Goal: Transaction & Acquisition: Subscribe to service/newsletter

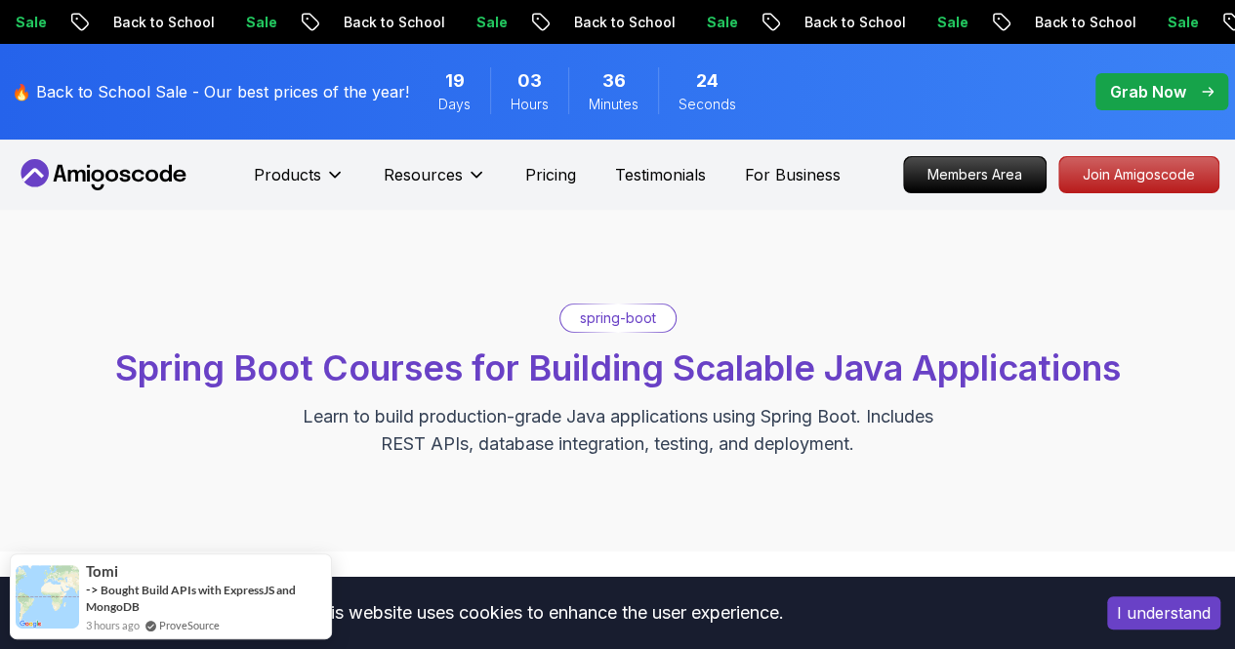
click at [1015, 22] on p "Back to School" at bounding box center [1081, 23] width 133 height 20
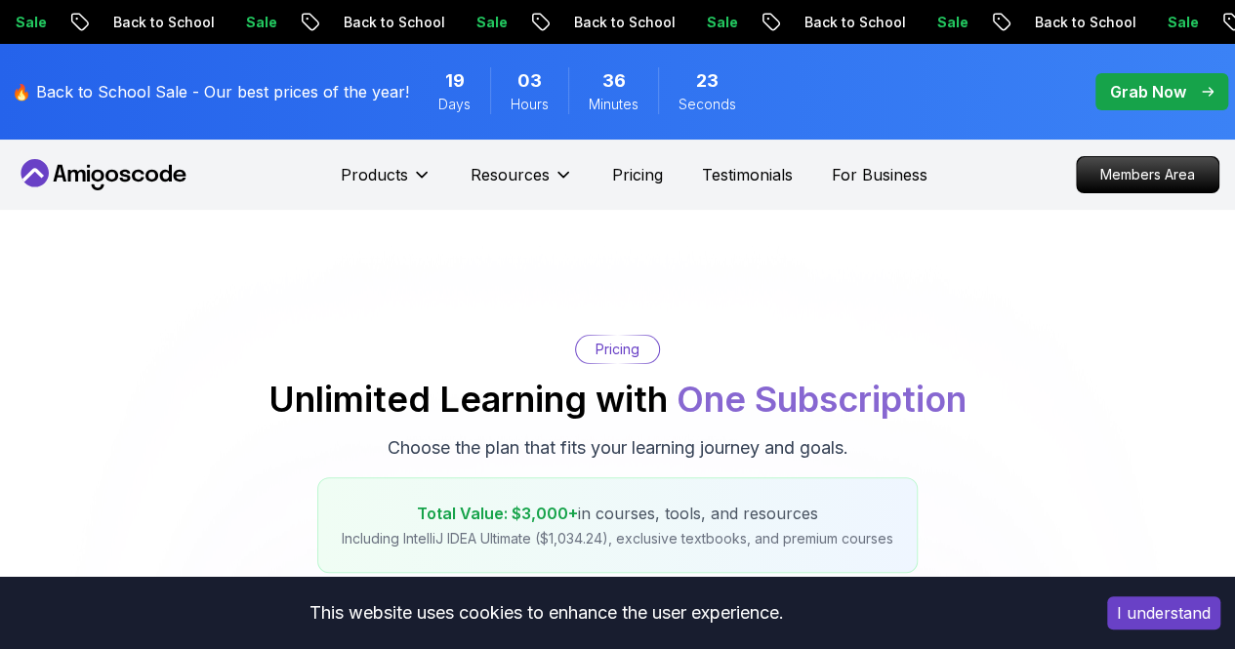
click at [1018, 22] on p "Back to School" at bounding box center [1084, 23] width 133 height 20
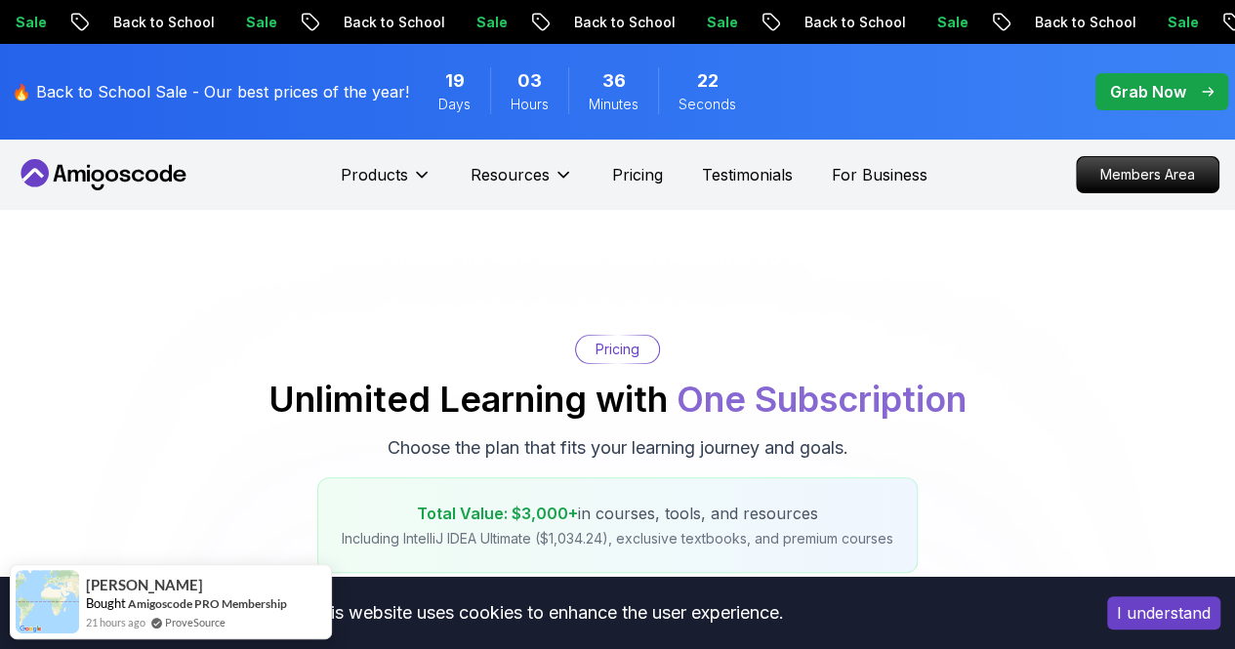
click at [1150, 22] on p "Sale" at bounding box center [1181, 23] width 62 height 20
click at [380, 22] on div "Sale Back to School Sale Back to School Sale Back to School Sale Back to School…" at bounding box center [614, 22] width 1235 height 20
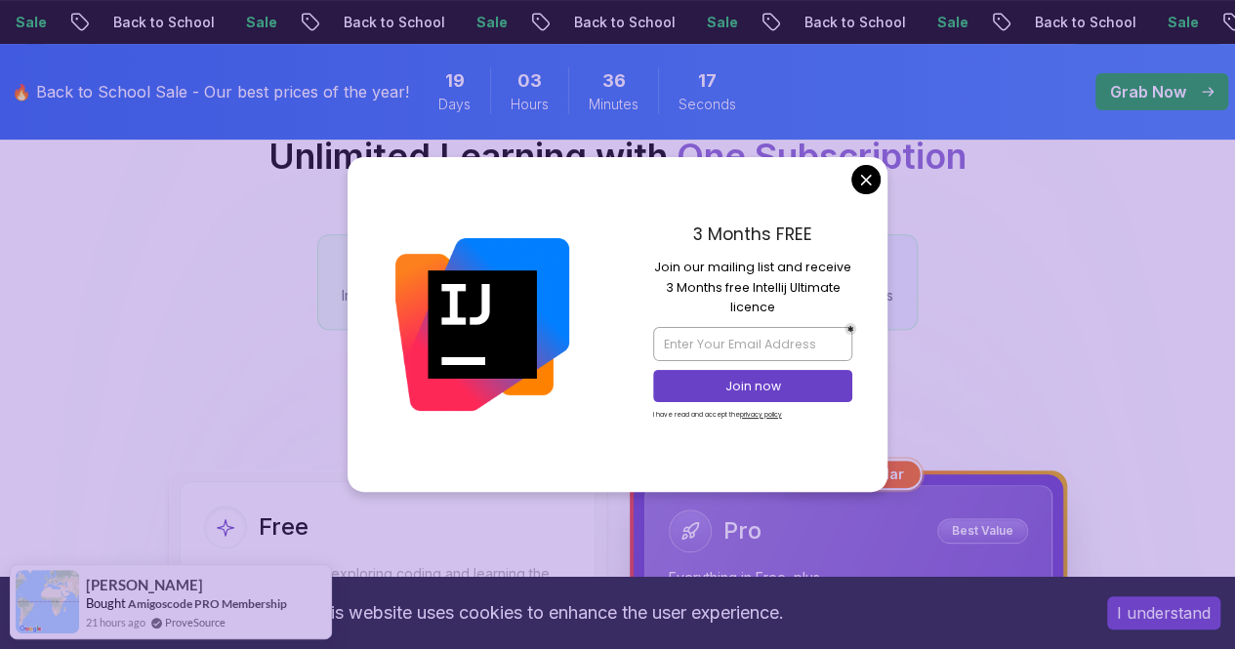
scroll to position [217, 0]
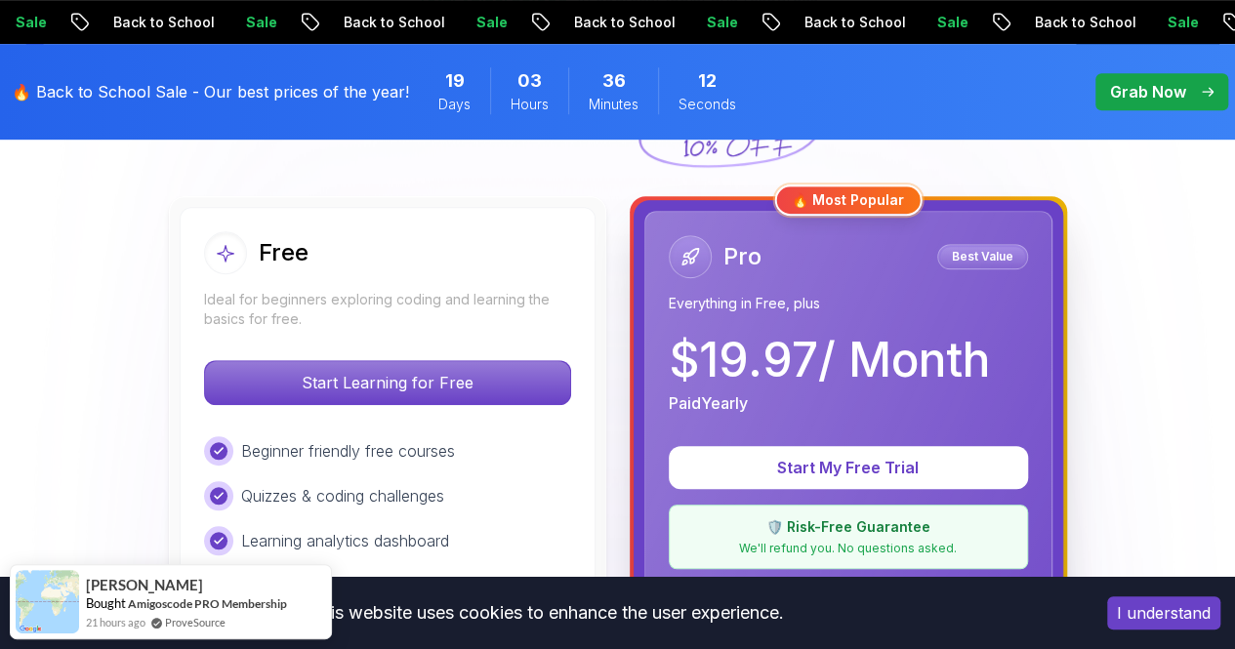
scroll to position [518, 0]
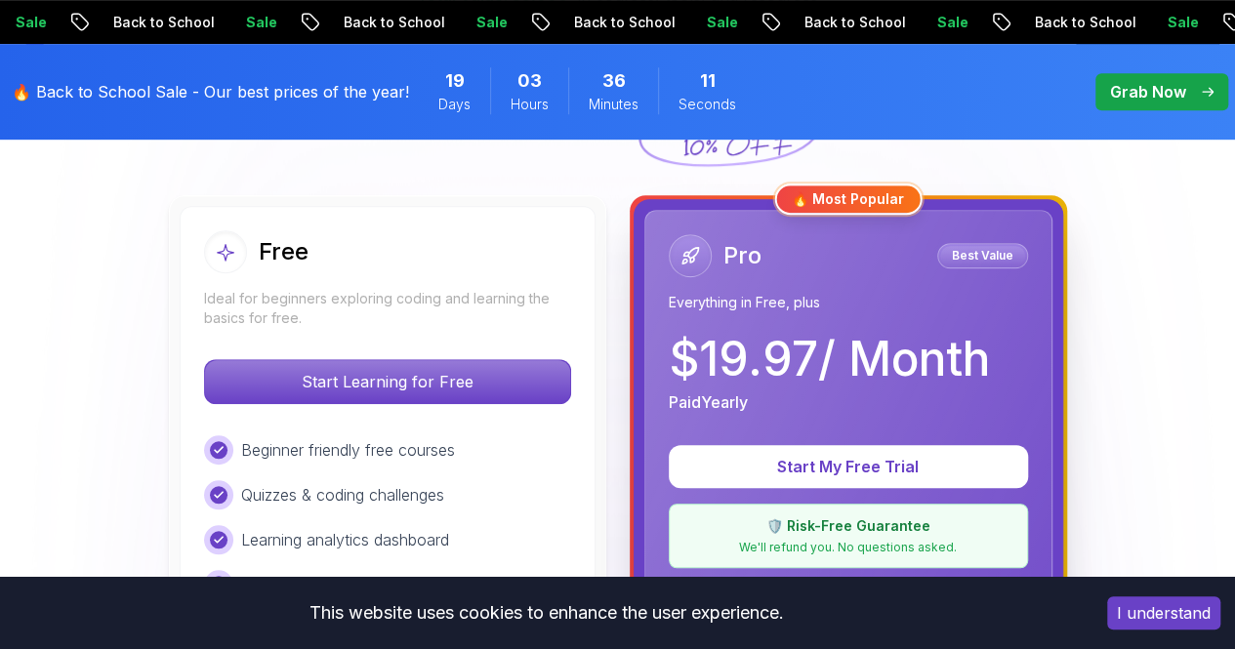
click at [506, 321] on p "Ideal for beginners exploring coding and learning the basics for free." at bounding box center [387, 308] width 367 height 39
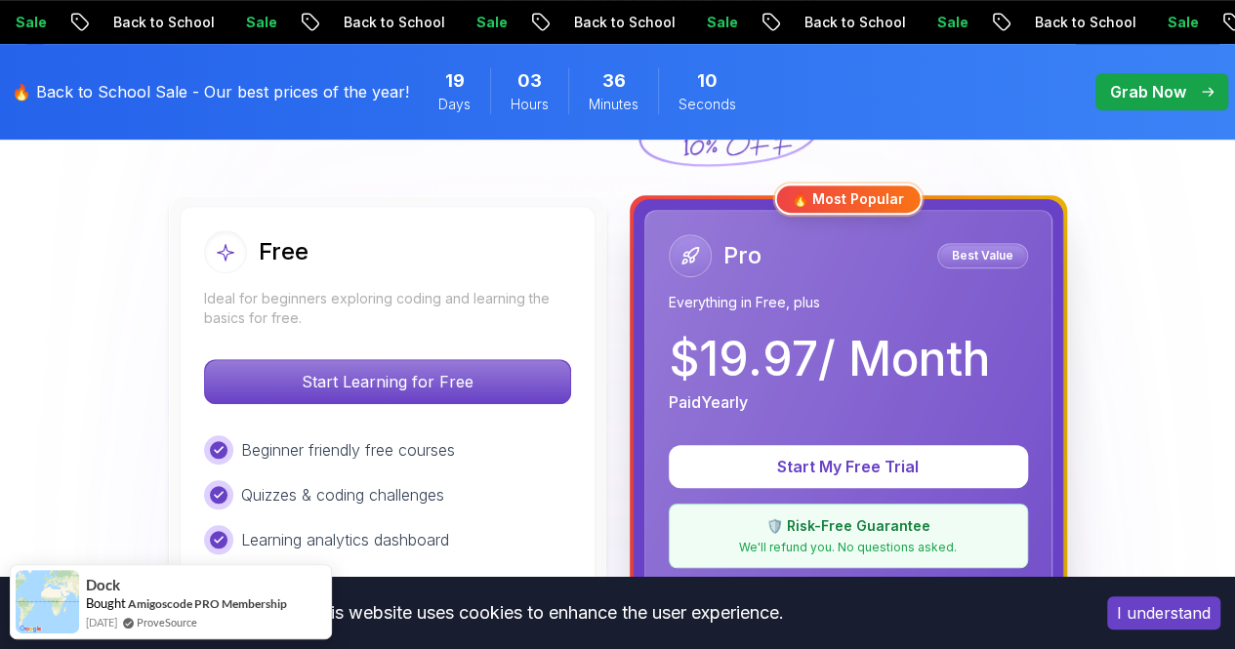
click at [506, 321] on p "Ideal for beginners exploring coding and learning the basics for free." at bounding box center [387, 308] width 367 height 39
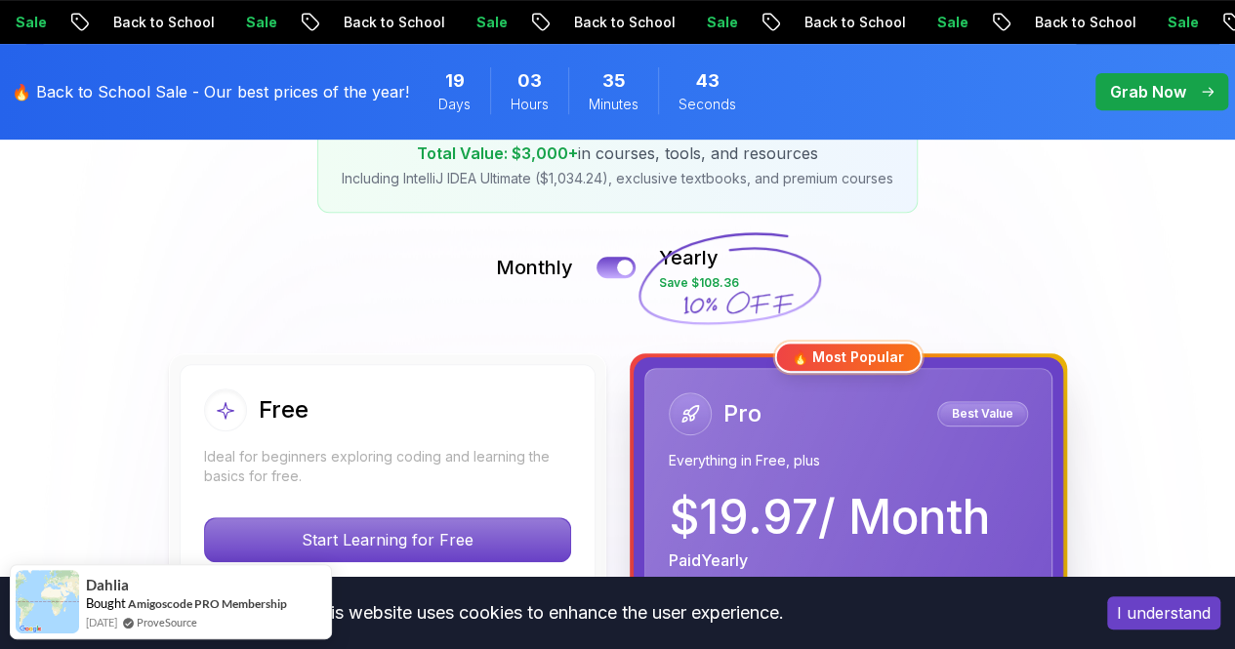
scroll to position [361, 0]
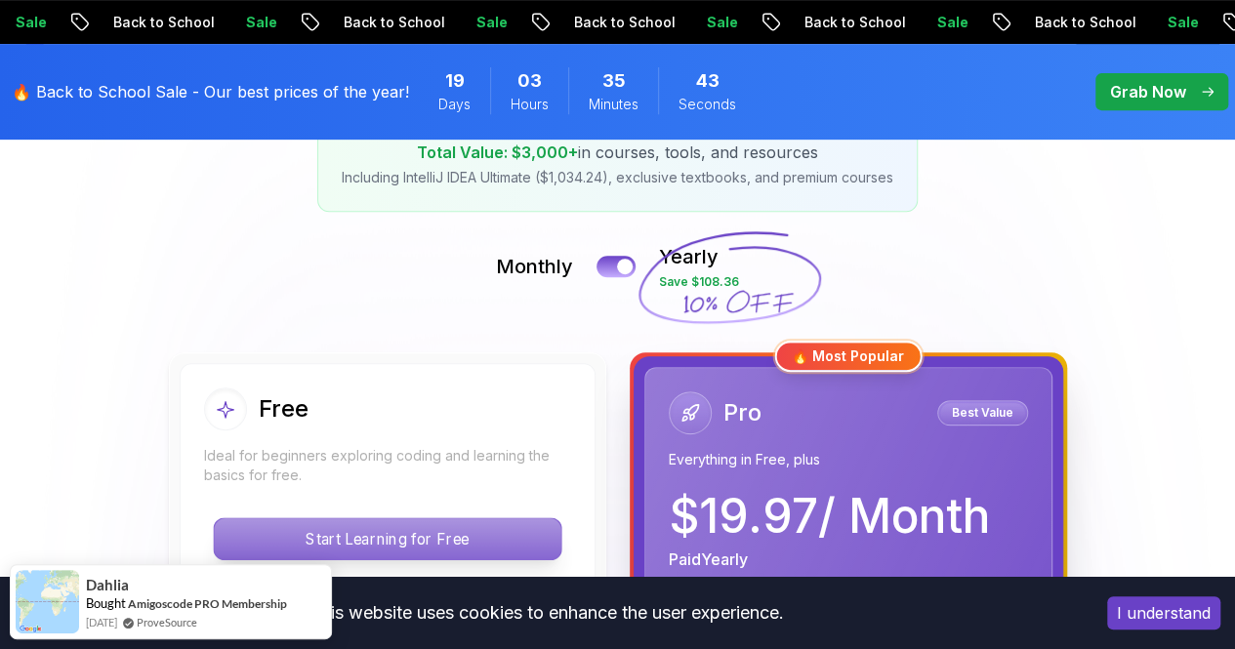
click at [429, 524] on p "Start Learning for Free" at bounding box center [387, 538] width 346 height 41
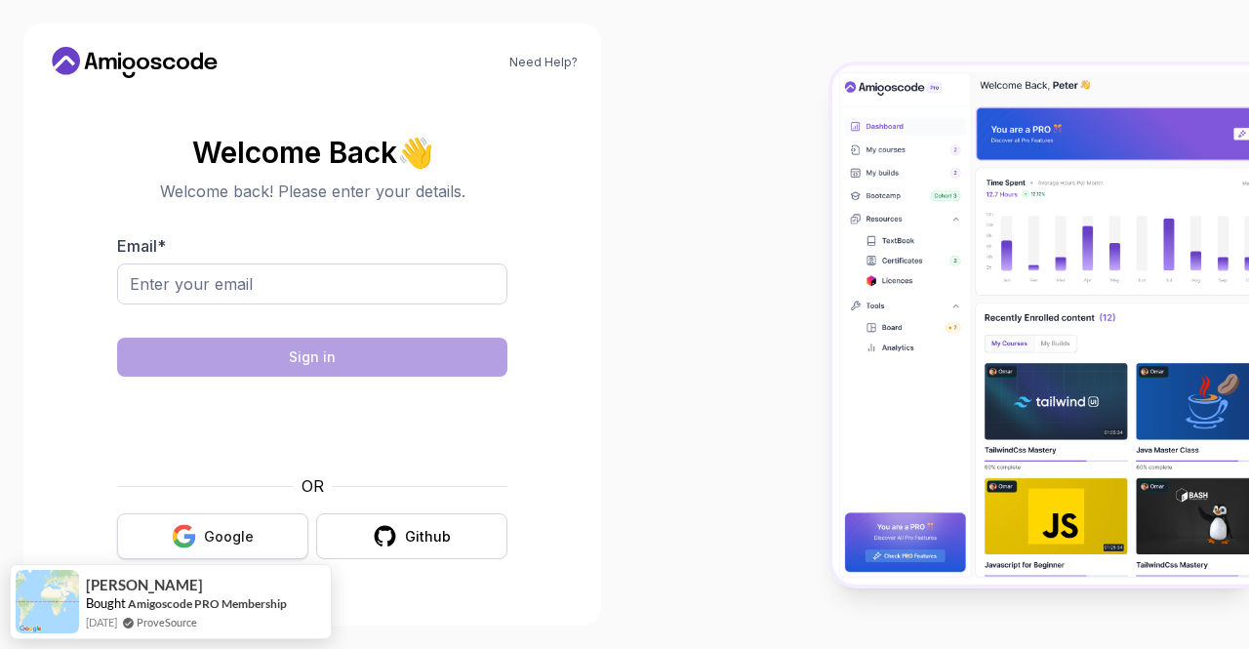
click at [261, 525] on button "Google" at bounding box center [212, 536] width 191 height 46
